Goal: Task Accomplishment & Management: Complete application form

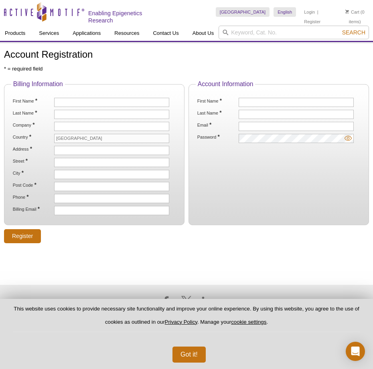
type input "LEBvoHXYKr"
type input "ubpFCjYEfln"
type input "FhQALeTcFgMQIin"
type input "agxmXnFumDMeS"
type input "KDbVWxoWmTmo"
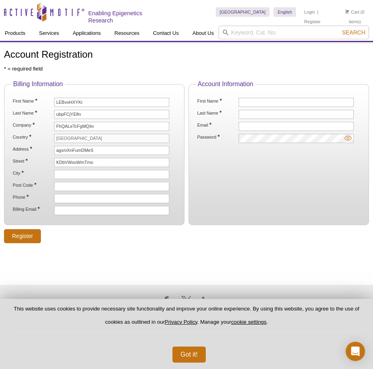
type input "GdsuLtej"
type input "SIbPZnySJ"
type input "4008979014"
type input "[EMAIL_ADDRESS][DOMAIN_NAME]"
type input "jsQezmsbiVm"
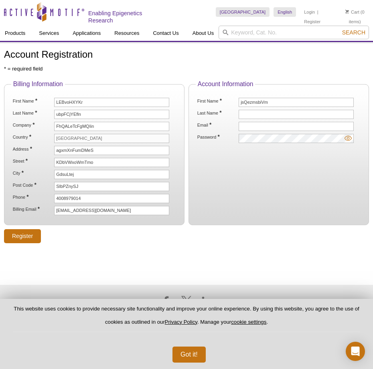
type input "nOriQatkCiEelJ"
type input "[EMAIL_ADDRESS][DOMAIN_NAME]"
